Goal: Find specific page/section: Find specific page/section

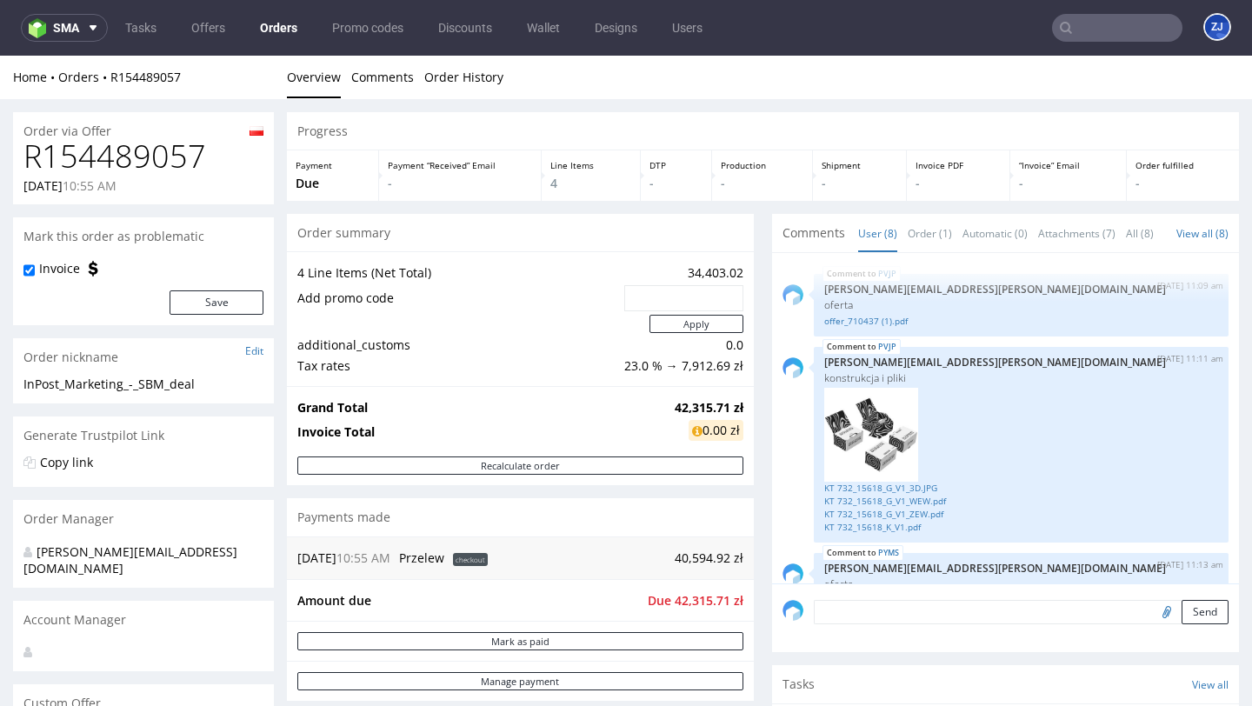
click at [292, 40] on link "Orders" at bounding box center [279, 28] width 58 height 28
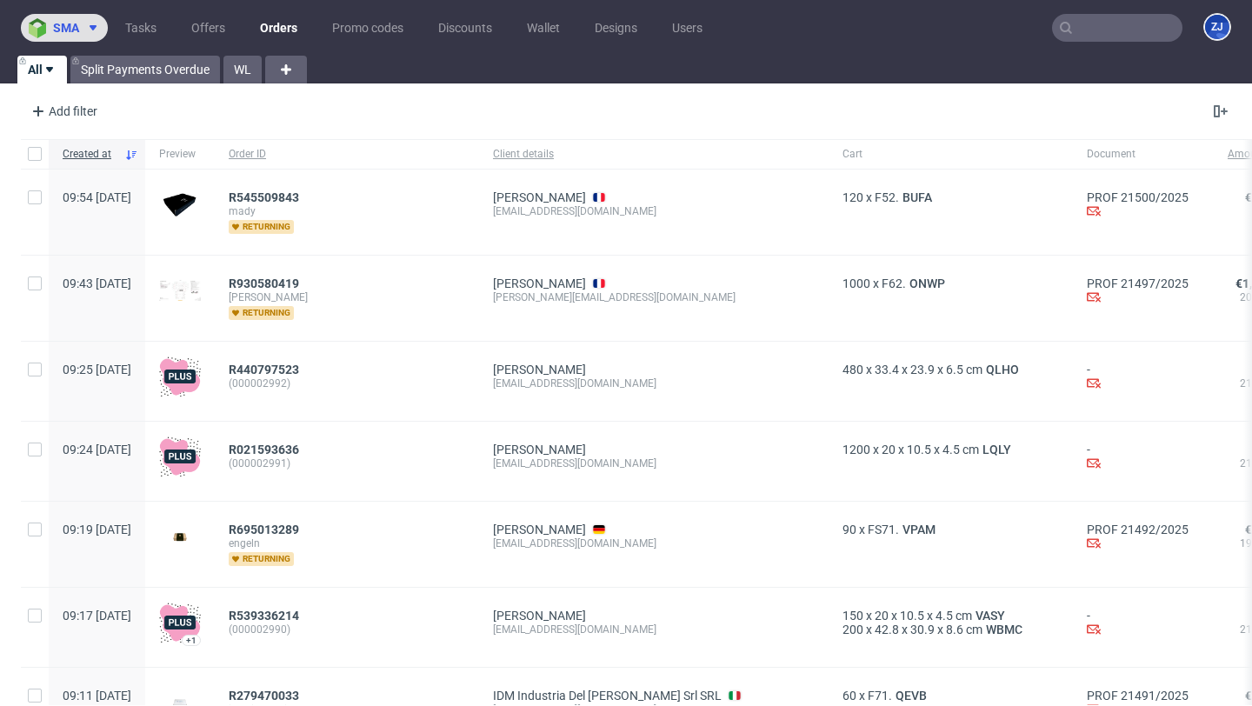
click at [77, 28] on span "sma" at bounding box center [66, 28] width 26 height 12
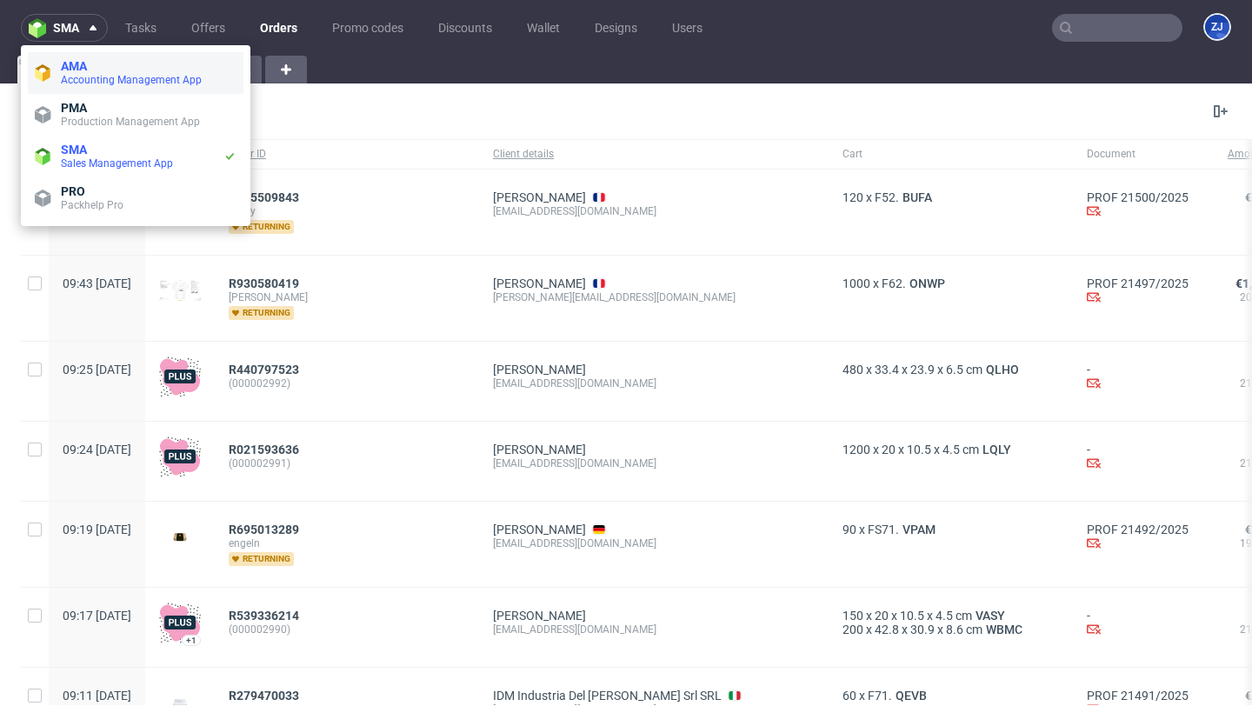
click at [88, 70] on span "AMA" at bounding box center [149, 66] width 176 height 14
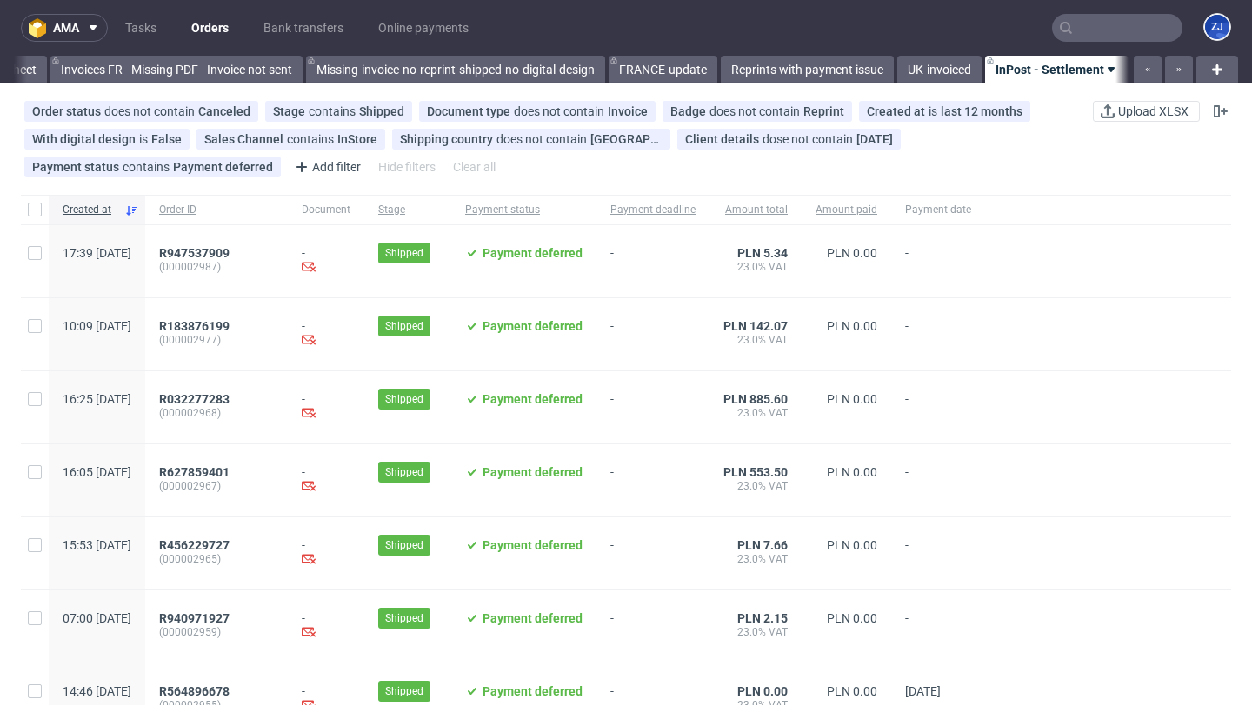
scroll to position [0, 2940]
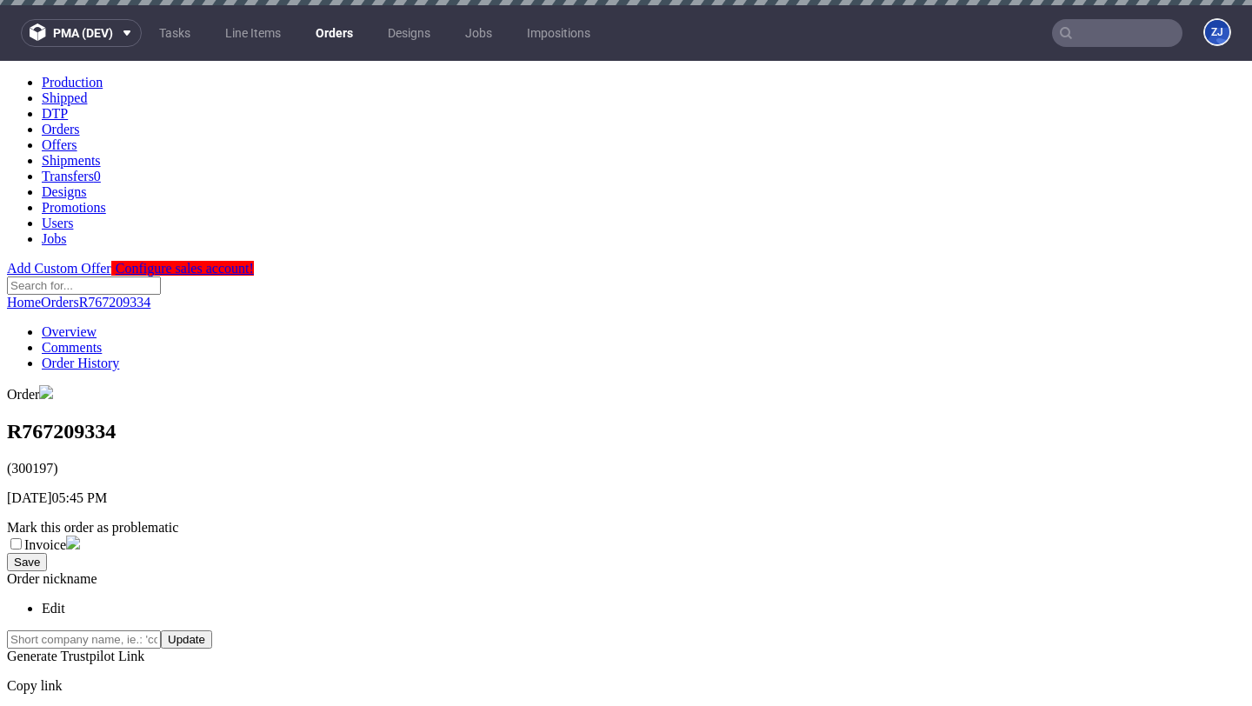
click at [329, 29] on link "Orders" at bounding box center [334, 33] width 58 height 28
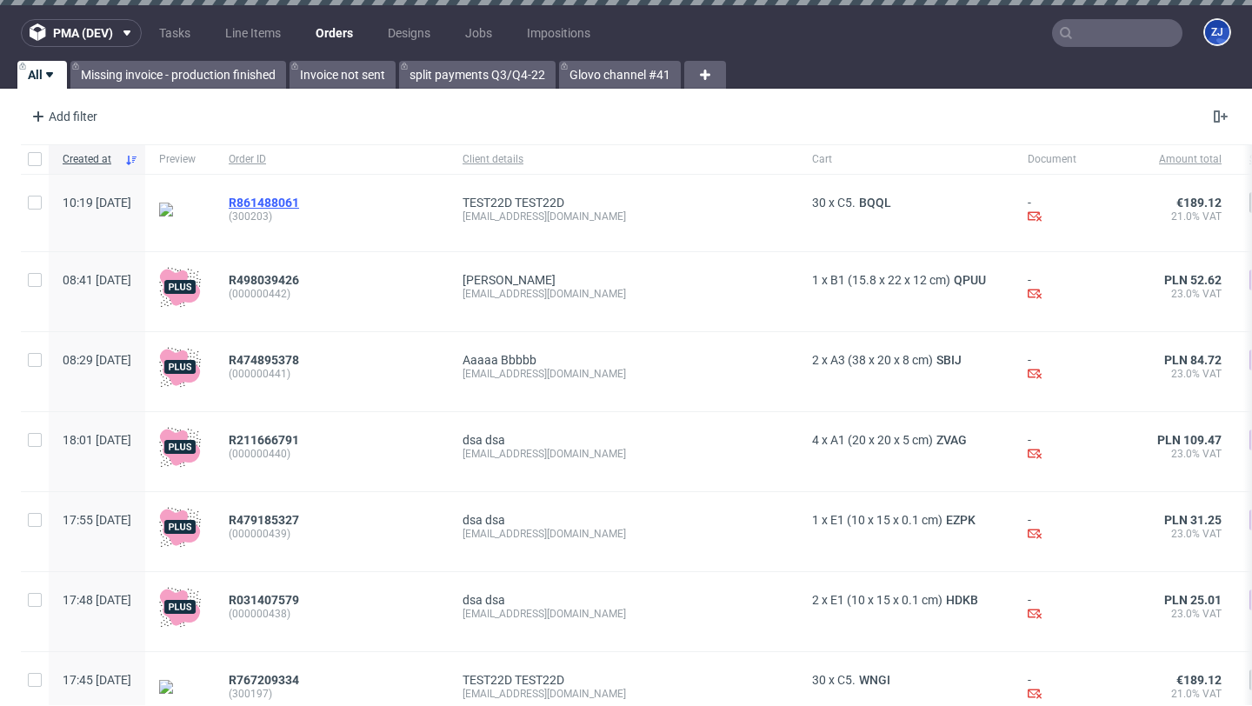
click at [299, 196] on span "R861488061" at bounding box center [264, 203] width 70 height 14
